Goal: Information Seeking & Learning: Understand process/instructions

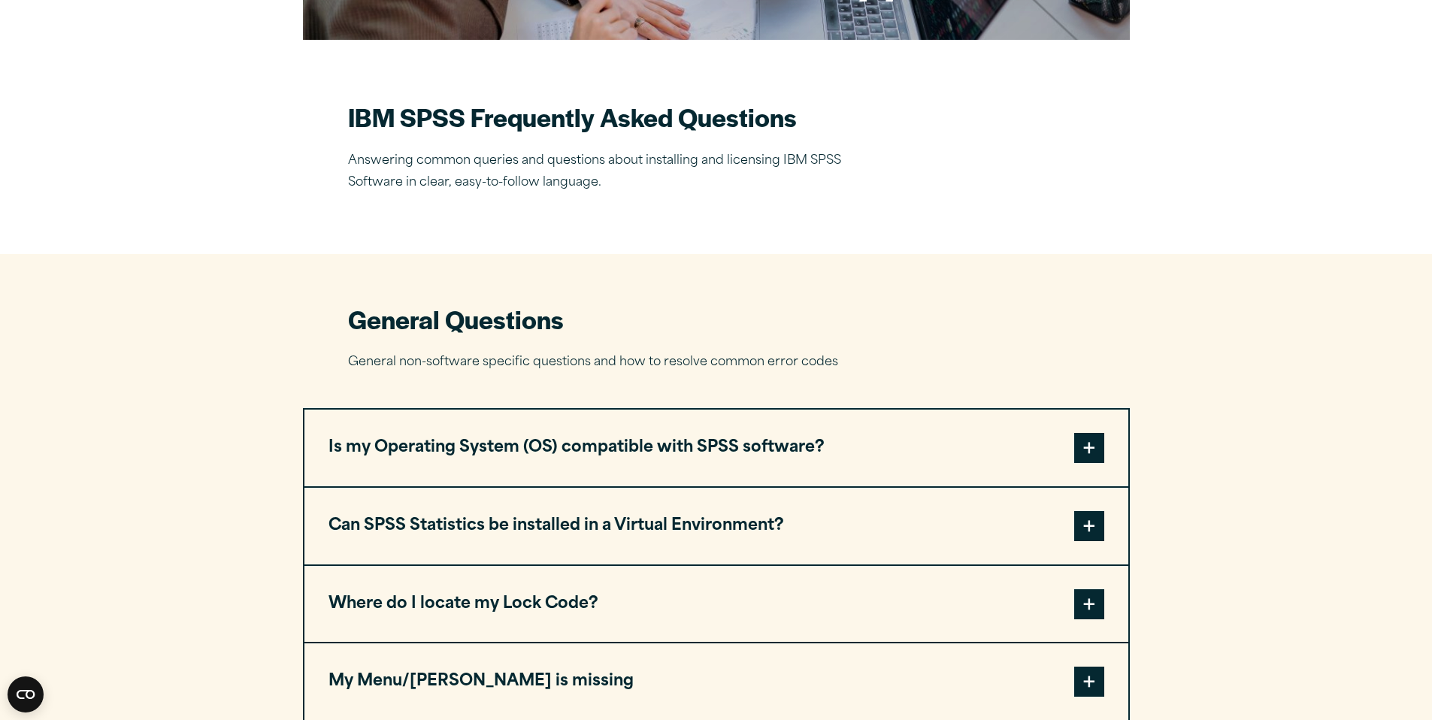
click at [501, 612] on button "Where do I locate my Lock Code?" at bounding box center [716, 604] width 824 height 77
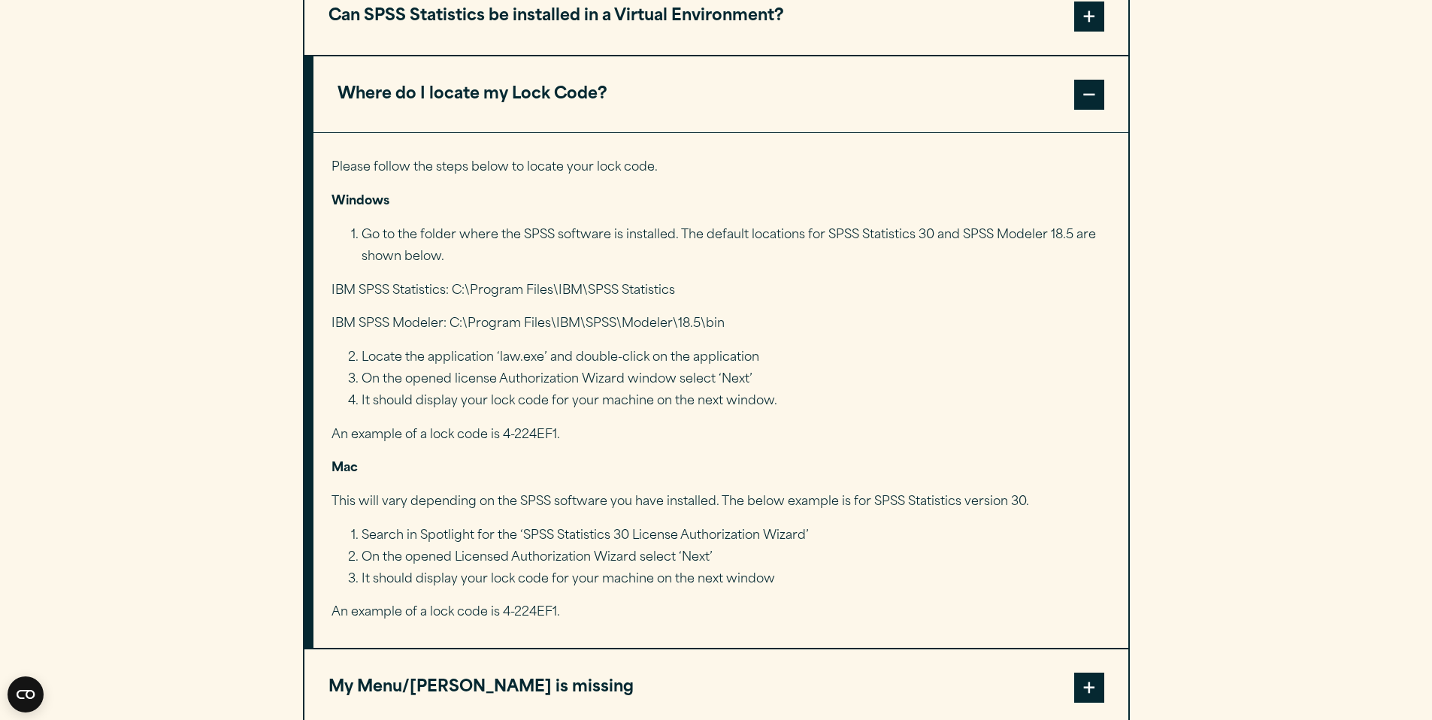
scroll to position [902, 0]
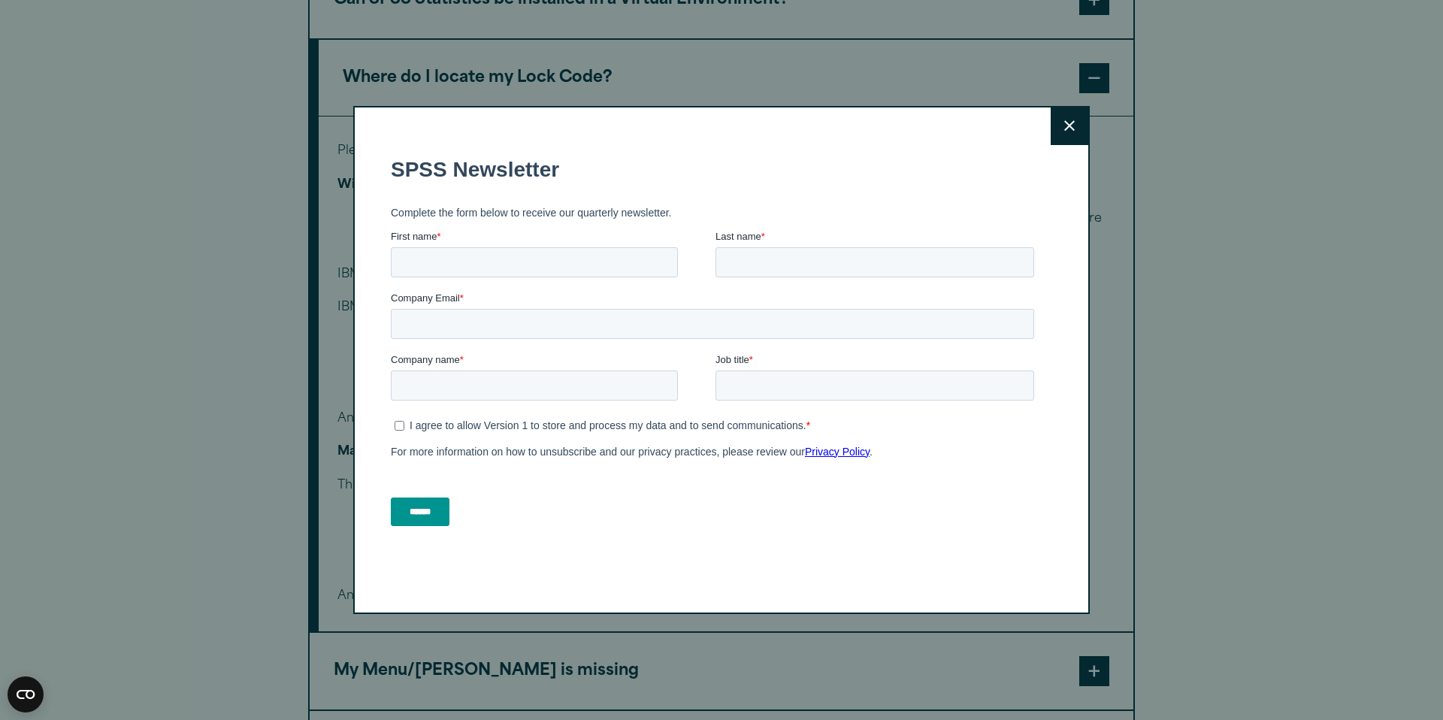
click at [1066, 123] on icon at bounding box center [1069, 126] width 11 height 11
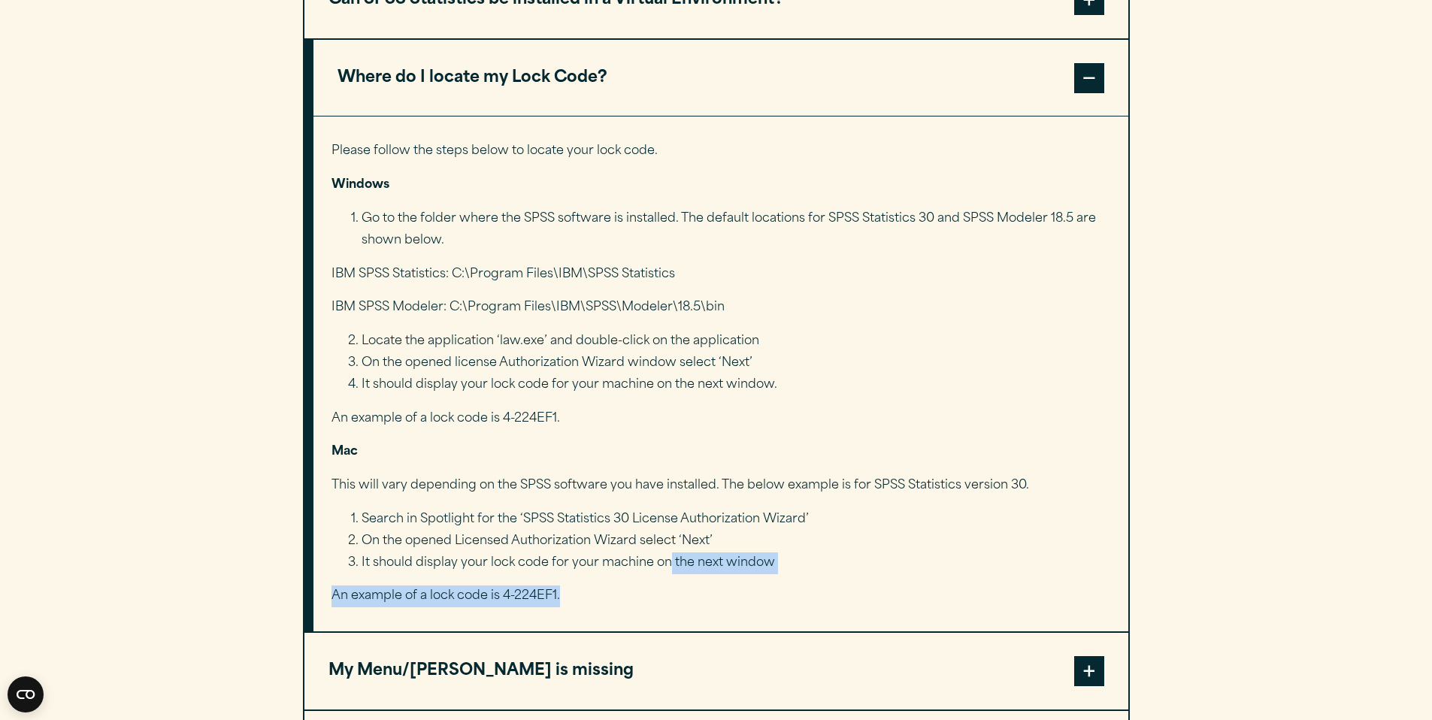
click at [669, 574] on div "Please follow the steps below to locate your lock code. Windows Go to the folde…" at bounding box center [720, 373] width 815 height 515
click at [856, 555] on li "It should display your lock code for your machine on the next window" at bounding box center [734, 563] width 747 height 22
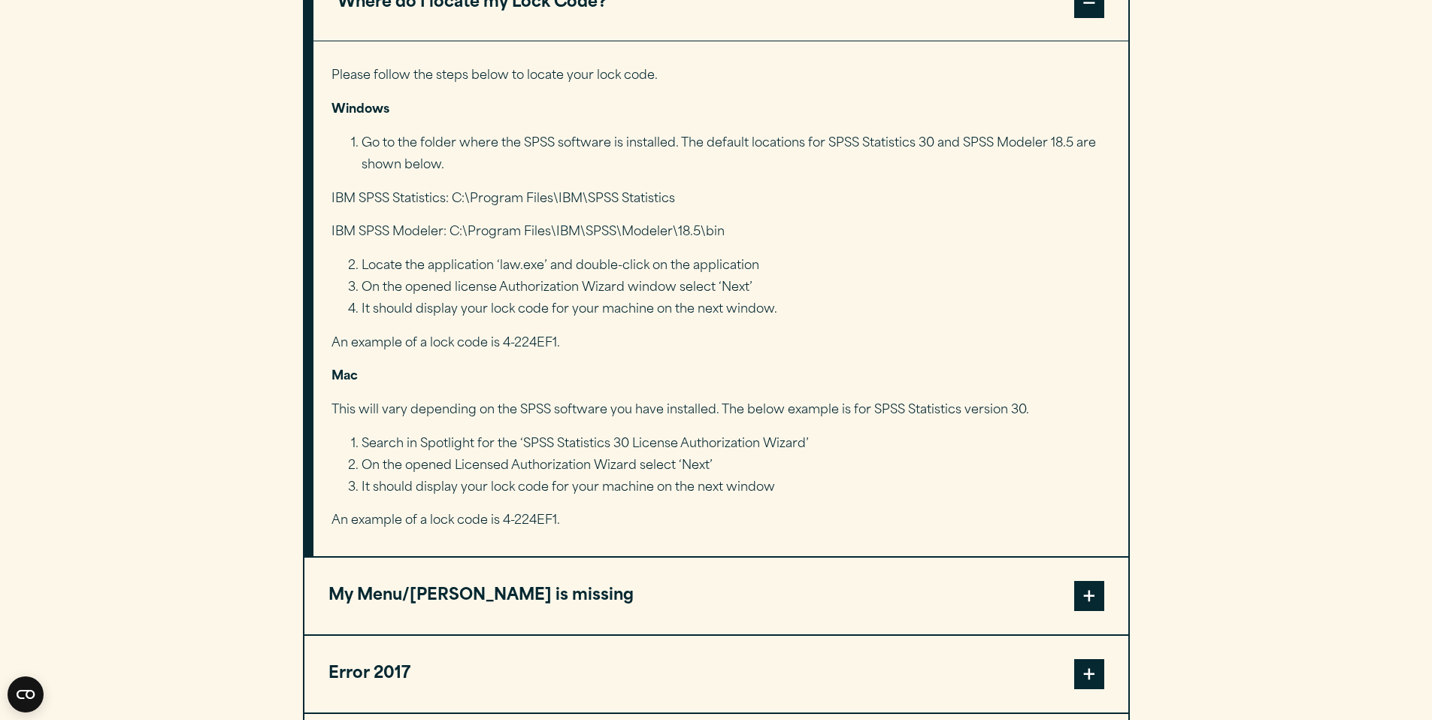
click at [615, 464] on li "On the opened Licensed Authorization Wizard select ‘Next’" at bounding box center [734, 466] width 747 height 22
click at [645, 488] on li "It should display your lock code for your machine on the next window" at bounding box center [734, 488] width 747 height 22
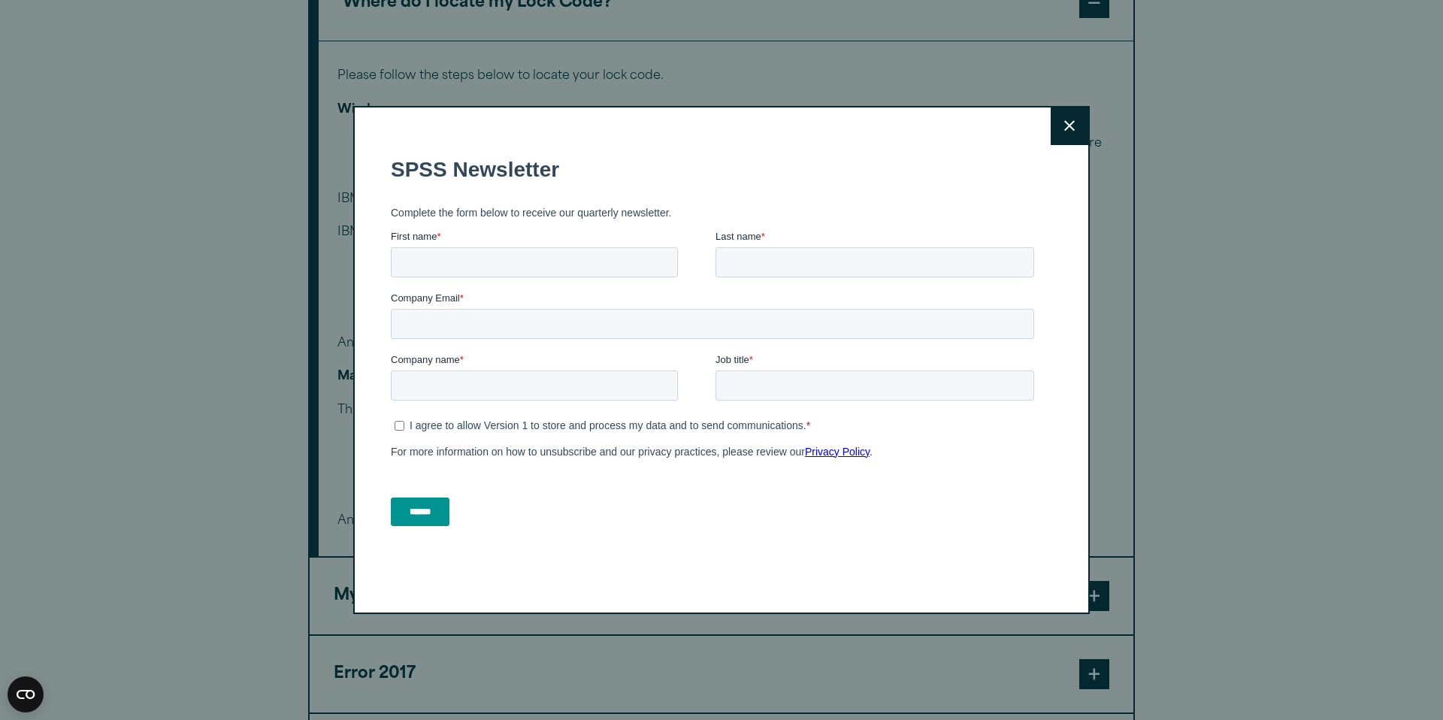
click at [1077, 125] on button "Close" at bounding box center [1070, 126] width 38 height 38
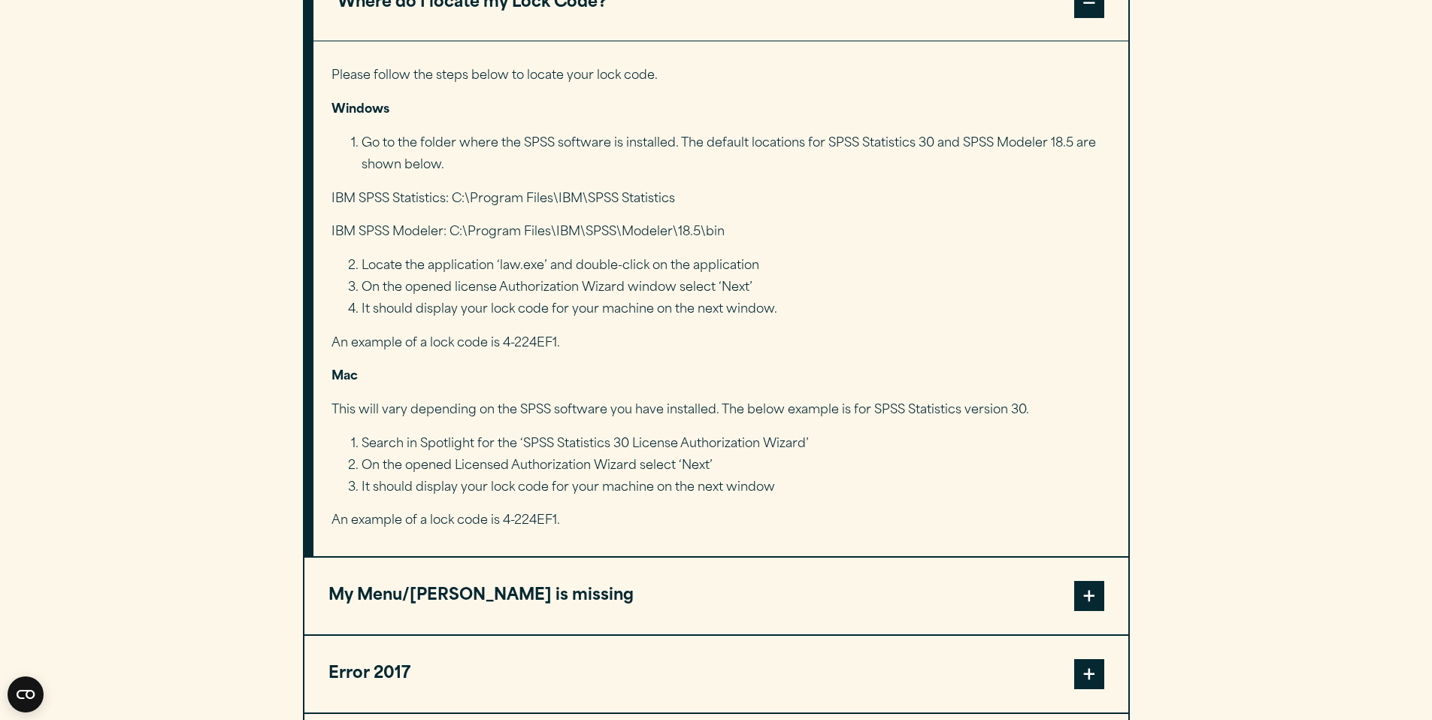
click at [843, 453] on li "Search in Spotlight for the ‘SPSS Statistics 30 License Authorization Wizard’" at bounding box center [734, 445] width 747 height 22
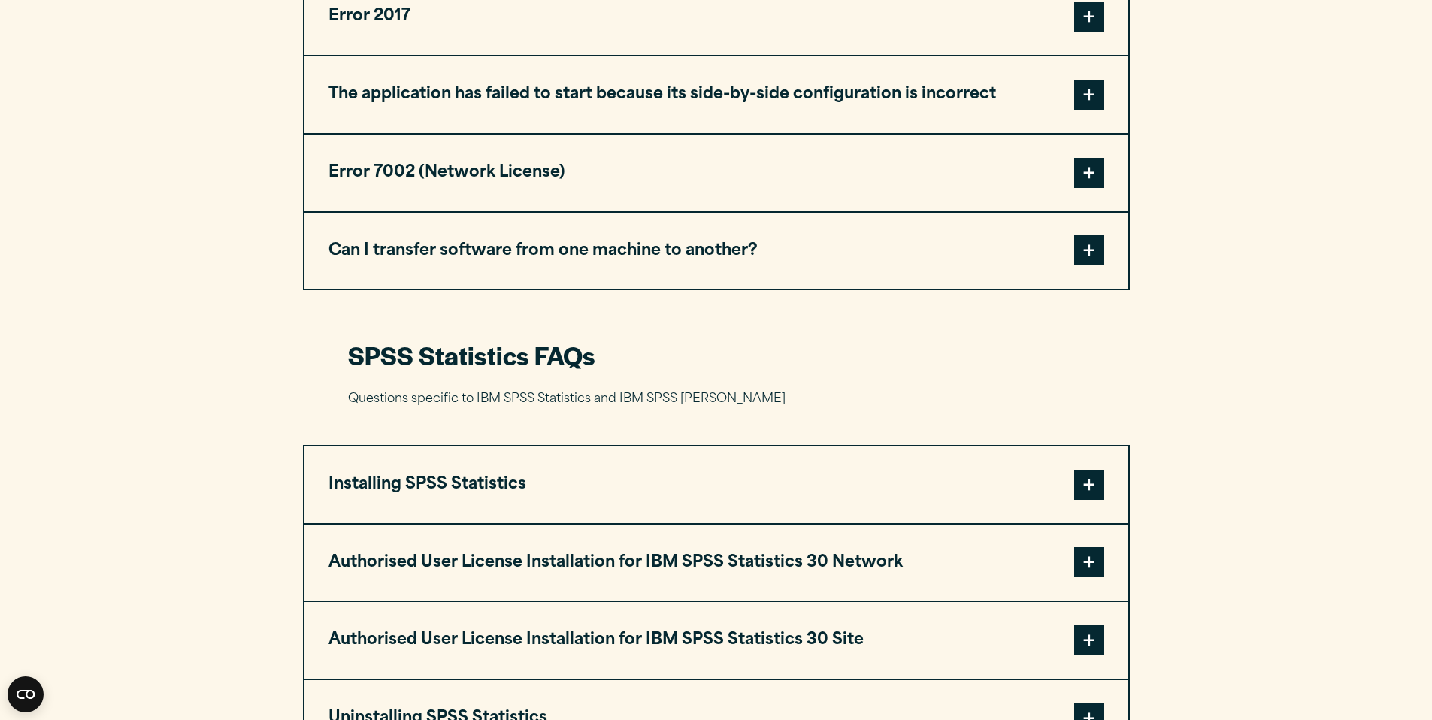
scroll to position [1653, 0]
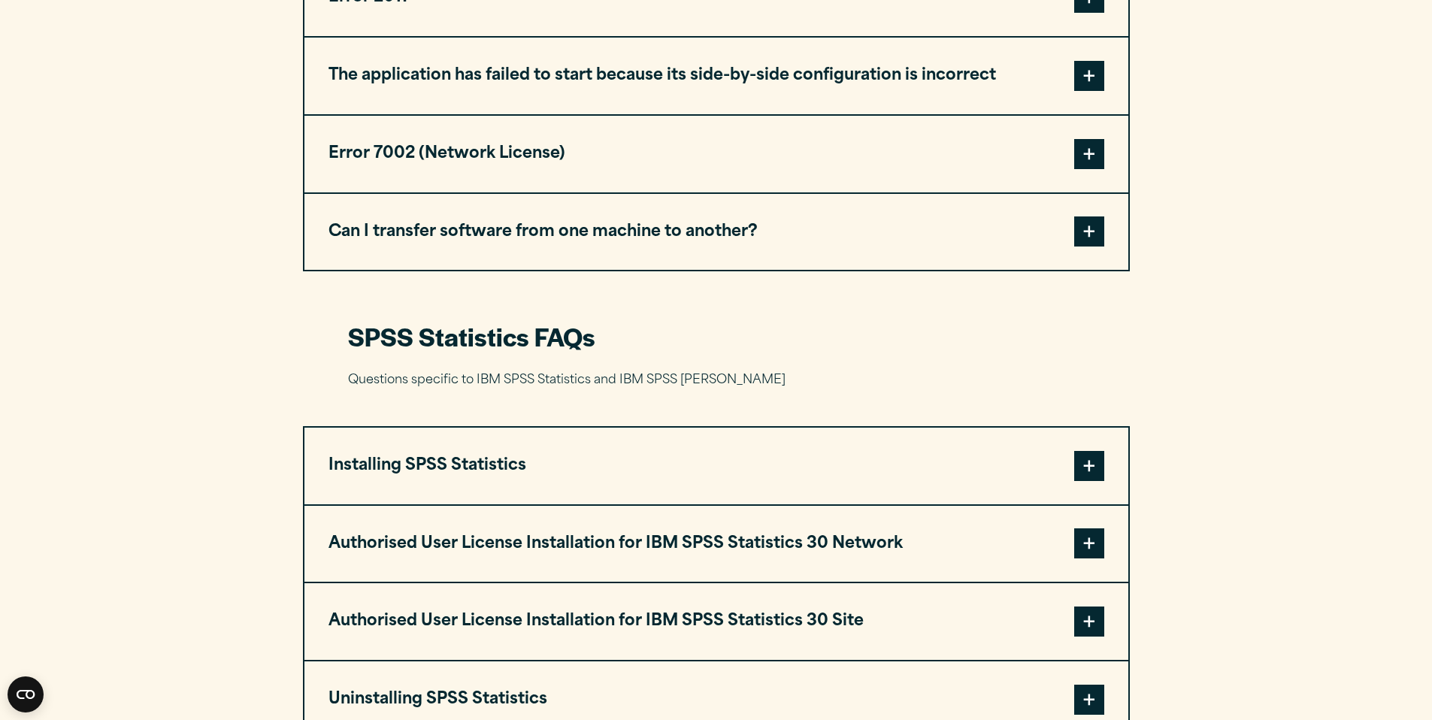
click at [807, 539] on button "Authorised User License Installation for IBM SPSS Statistics 30 Network" at bounding box center [716, 544] width 824 height 77
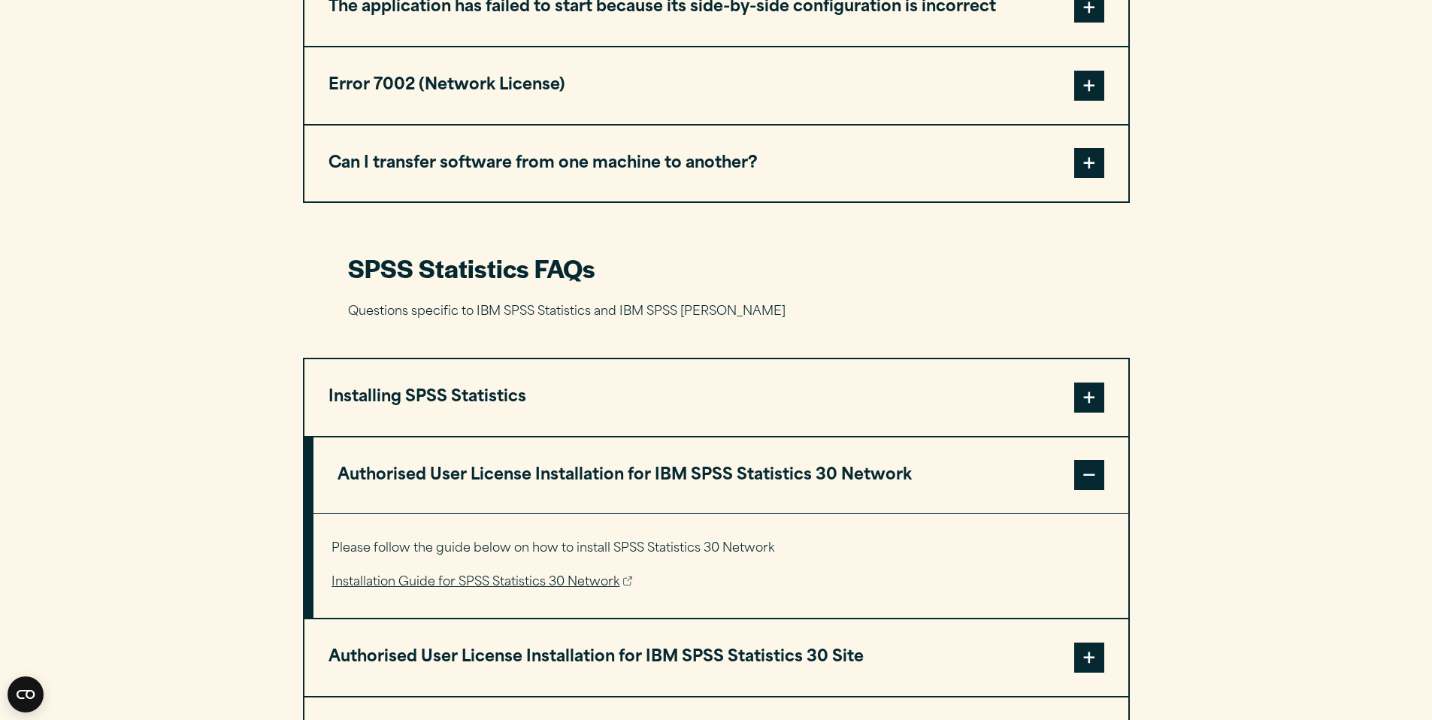
scroll to position [1804, 0]
